Goal: Task Accomplishment & Management: Complete application form

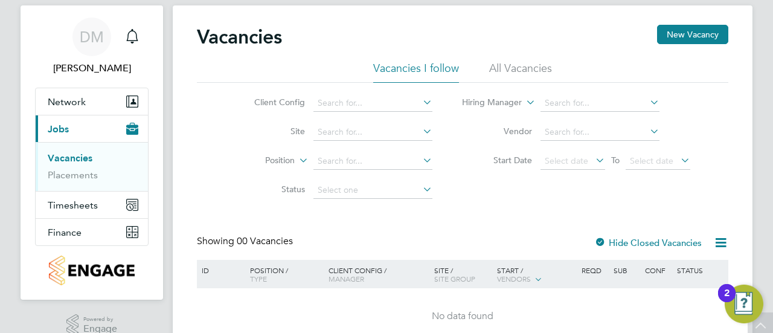
scroll to position [23, 0]
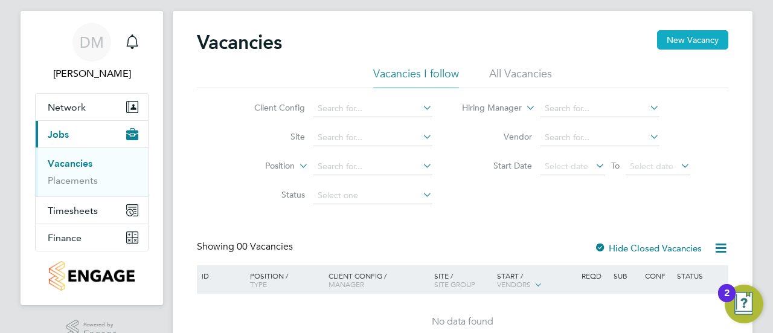
click at [685, 41] on button "New Vacancy" at bounding box center [692, 39] width 71 height 19
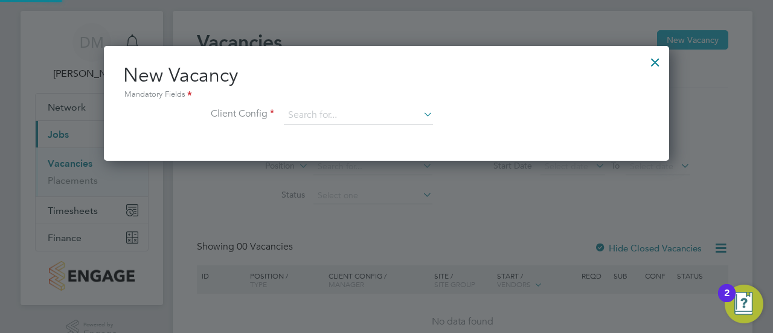
scroll to position [114, 565]
click at [314, 120] on input at bounding box center [358, 115] width 149 height 18
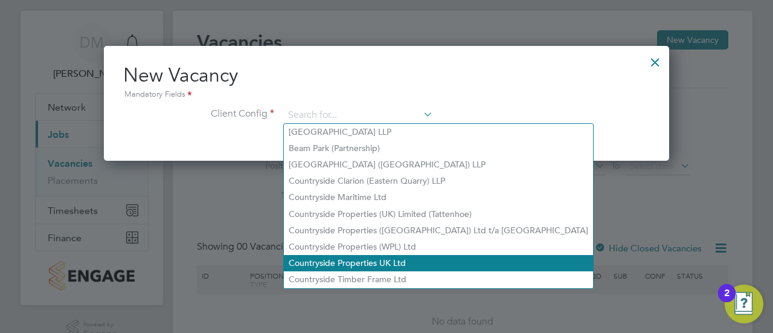
click at [347, 266] on li "Countryside Properties UK Ltd" at bounding box center [438, 263] width 309 height 16
type input "Countryside Properties UK Ltd"
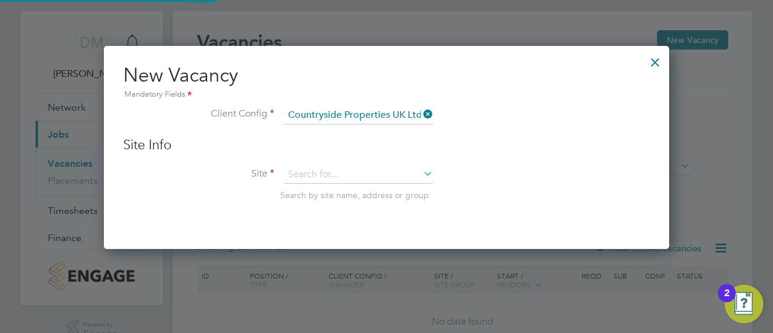
scroll to position [202, 565]
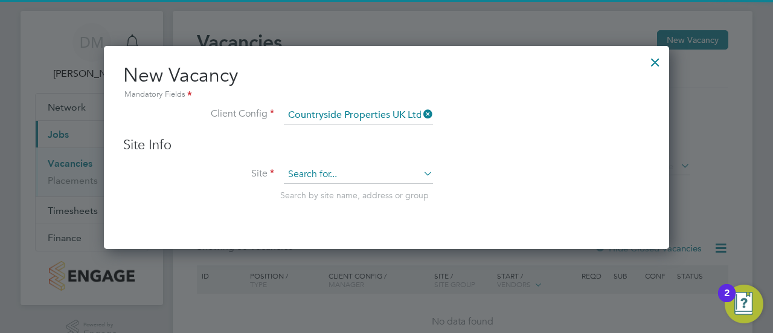
click at [358, 170] on input at bounding box center [358, 175] width 149 height 18
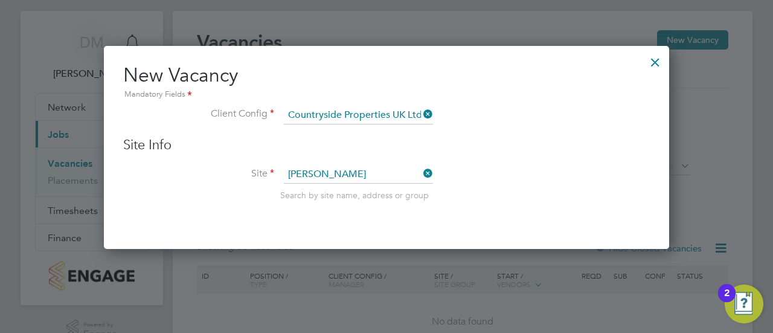
click at [349, 187] on li "[PERSON_NAME] Buildings" at bounding box center [359, 190] width 150 height 16
type input "Hannah Buildings"
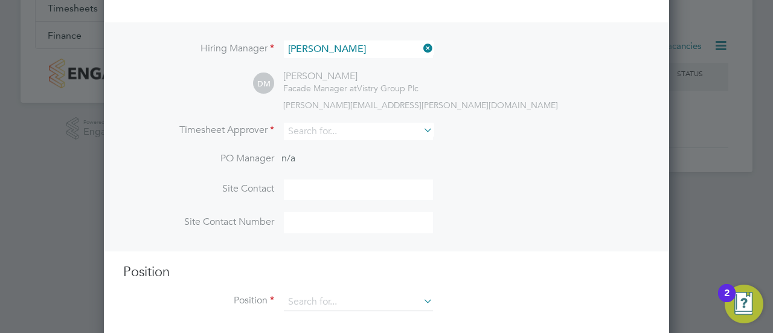
scroll to position [237, 0]
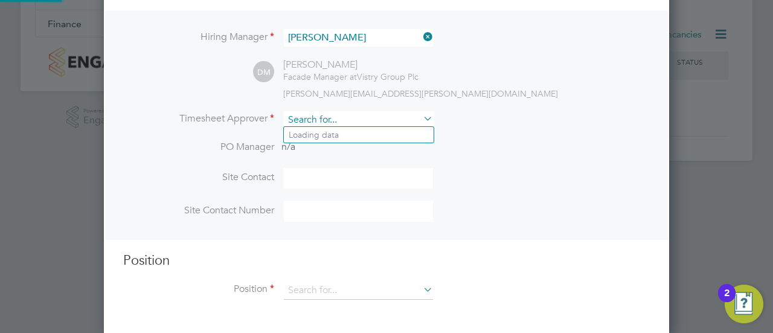
click at [411, 119] on input at bounding box center [358, 120] width 149 height 18
click at [352, 152] on li "[PERSON_NAME] sh" at bounding box center [359, 151] width 150 height 16
type input "[PERSON_NAME]"
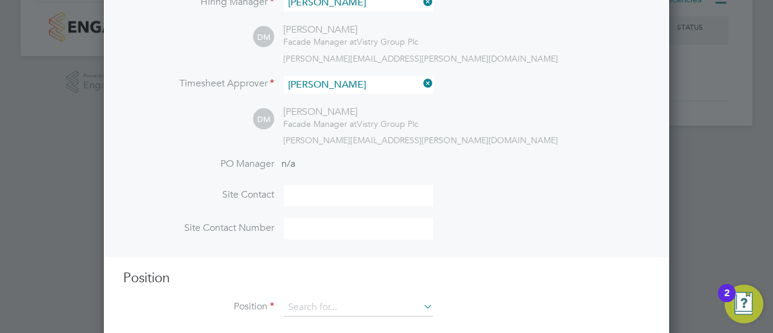
scroll to position [290, 0]
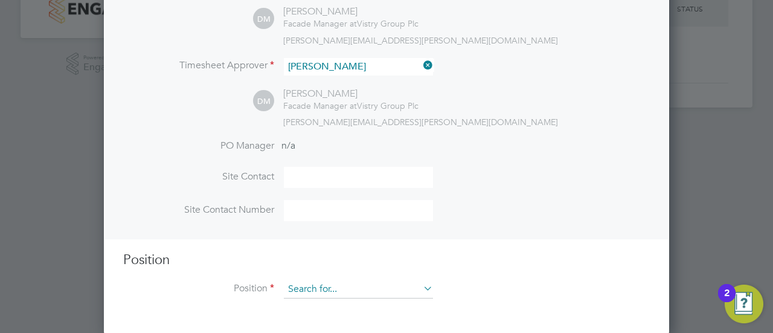
click at [360, 288] on input at bounding box center [358, 289] width 149 height 18
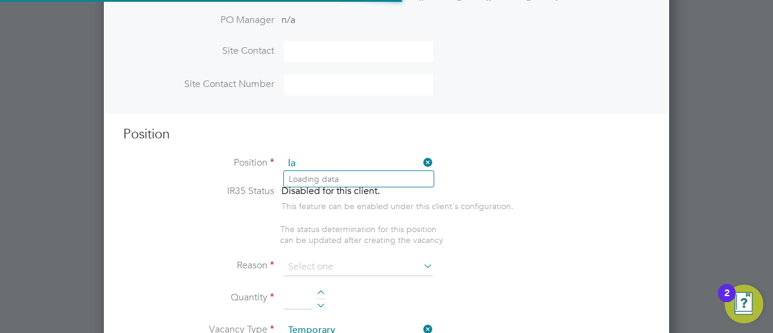
scroll to position [1733, 565]
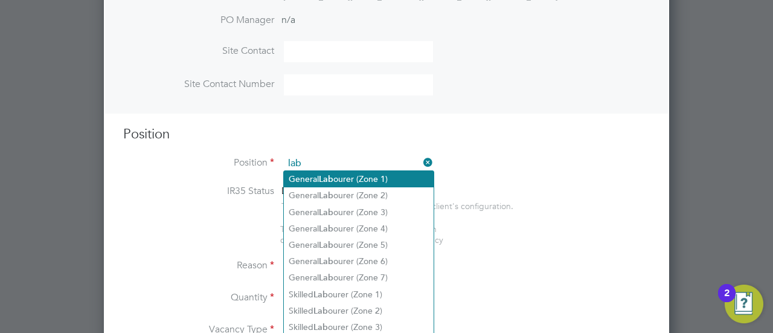
click at [362, 182] on li "General Lab ourer (Zone 1)" at bounding box center [359, 179] width 150 height 16
type input "General Labourer (Zone 1)"
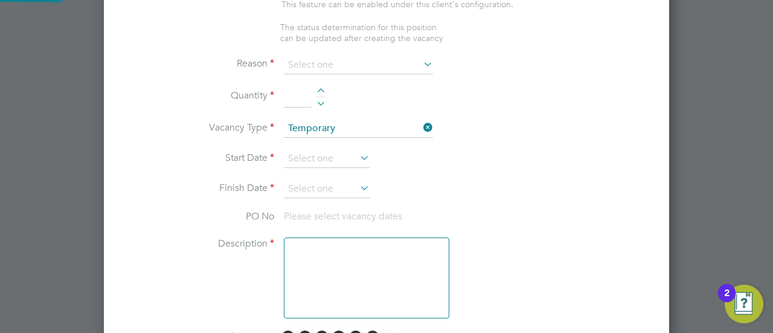
type textarea "- General labouring duties - Supporting the trades on site - Moving materials a…"
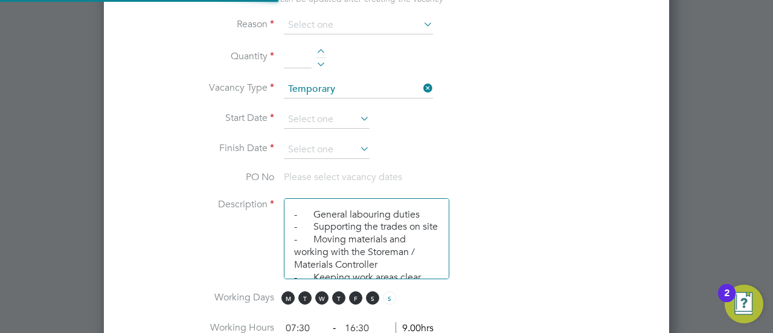
scroll to position [36, 63]
click at [323, 49] on div at bounding box center [321, 53] width 10 height 8
type input "1"
click at [530, 88] on li "Vacancy Type Temporary" at bounding box center [386, 95] width 527 height 30
click at [343, 113] on input at bounding box center [327, 120] width 86 height 18
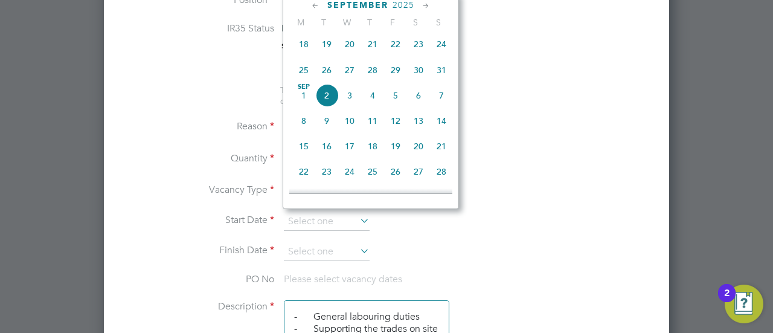
scroll to position [559, 0]
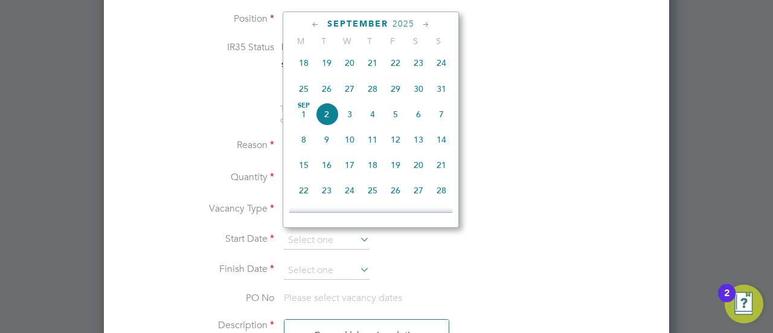
click at [350, 94] on span "27" at bounding box center [349, 88] width 23 height 23
type input "[DATE]"
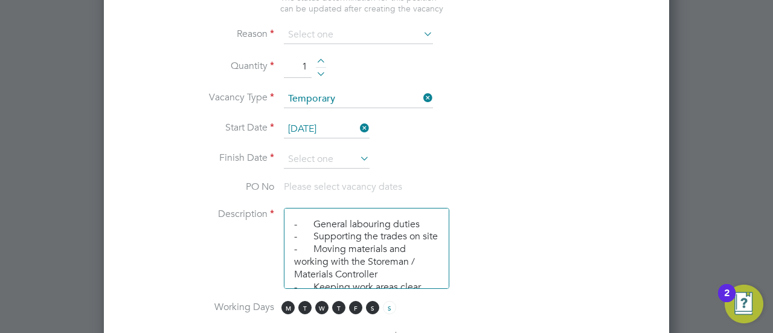
scroll to position [680, 0]
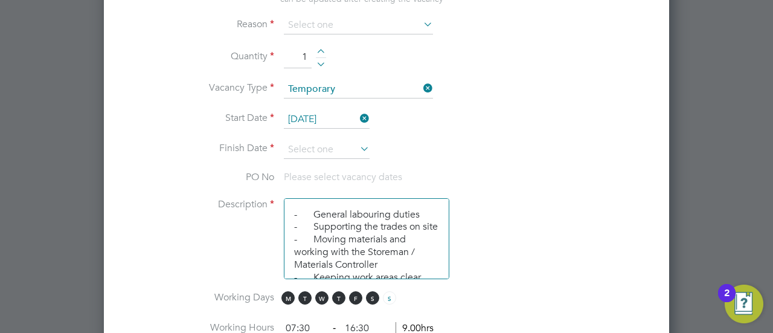
click at [358, 140] on icon at bounding box center [358, 148] width 0 height 17
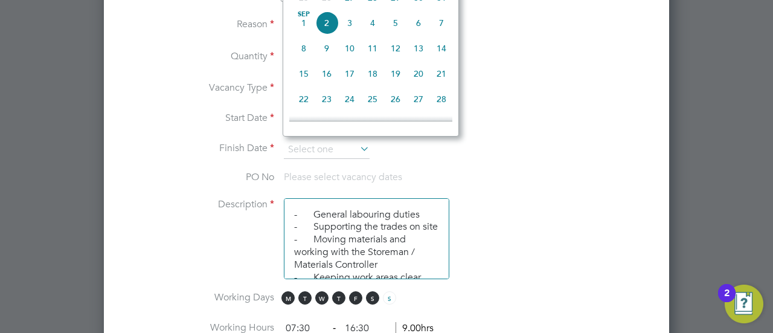
click at [398, 79] on span "19" at bounding box center [395, 73] width 23 height 23
type input "[DATE]"
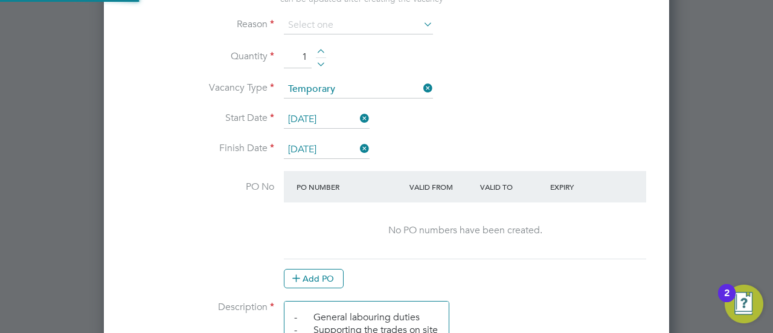
scroll to position [1838, 565]
click at [568, 171] on div "PO Number Valid From Valid To Expiry" at bounding box center [465, 186] width 362 height 31
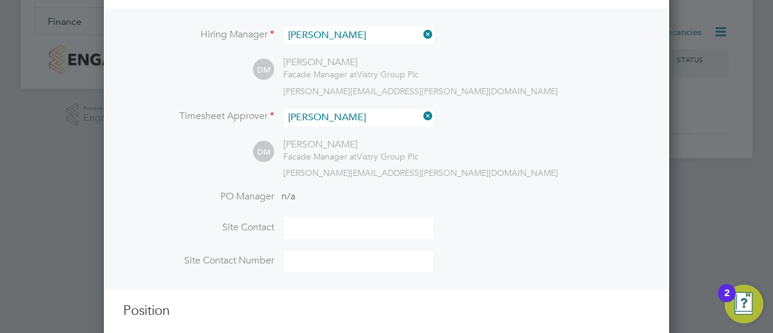
scroll to position [0, 0]
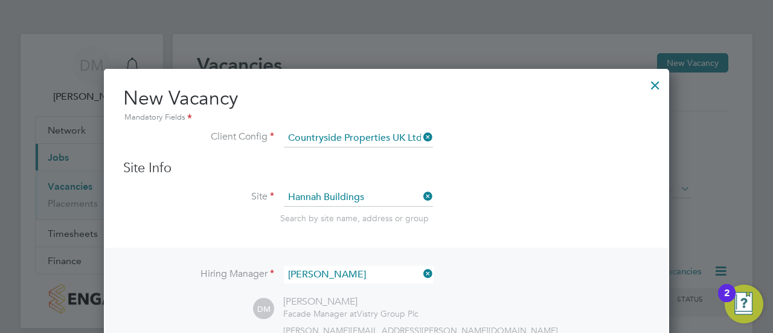
click at [656, 85] on div at bounding box center [656, 82] width 22 height 22
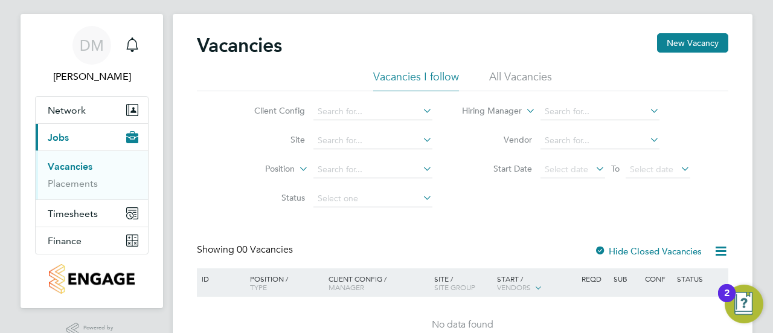
scroll to position [23, 0]
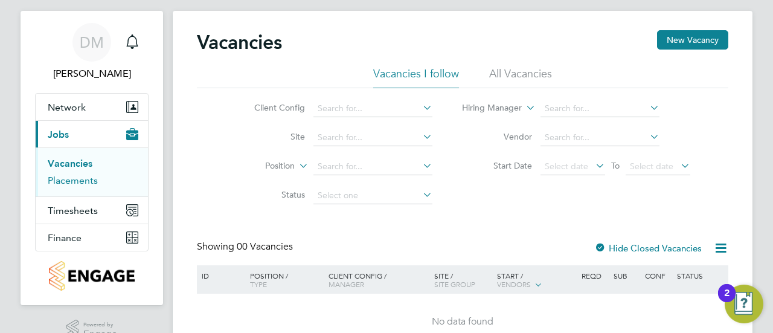
click at [74, 181] on link "Placements" at bounding box center [73, 180] width 50 height 11
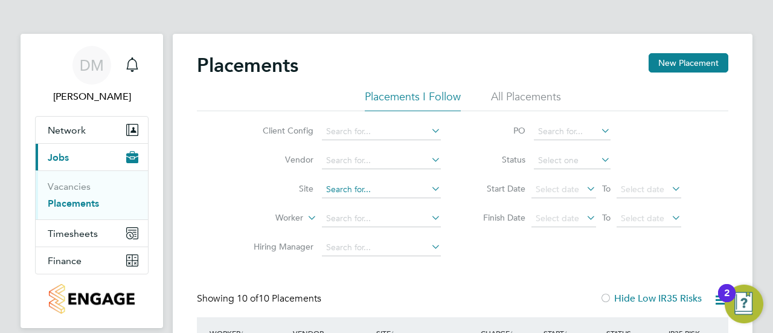
click at [360, 191] on input at bounding box center [381, 189] width 119 height 17
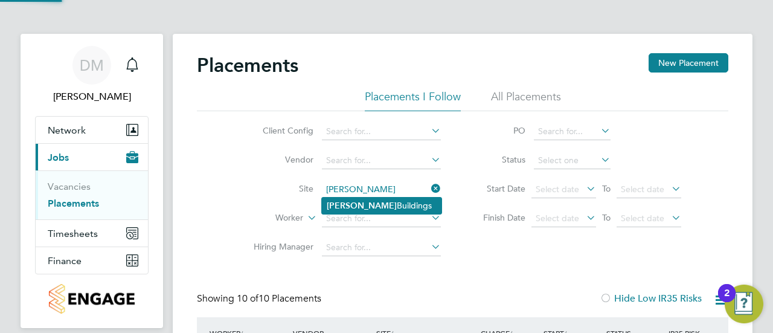
click at [361, 207] on li "Hannah Buildings" at bounding box center [382, 206] width 120 height 16
type input "Hannah Buildings"
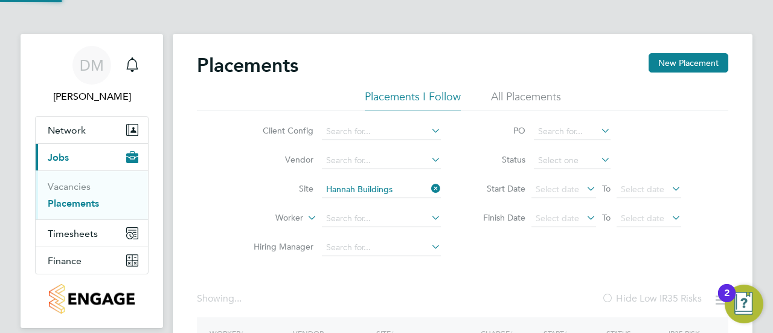
click at [222, 219] on div "Client Config Vendor Site [PERSON_NAME] Buildings Worker Hiring Manager PO Stat…" at bounding box center [463, 186] width 532 height 151
